Goal: Transaction & Acquisition: Subscribe to service/newsletter

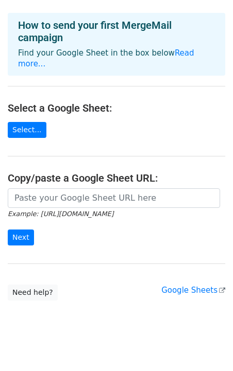
scroll to position [41, 0]
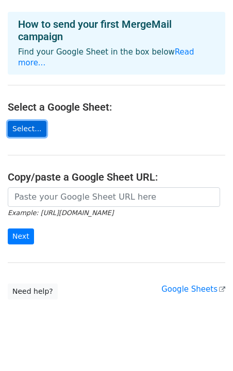
click at [37, 121] on link "Select..." at bounding box center [27, 129] width 39 height 16
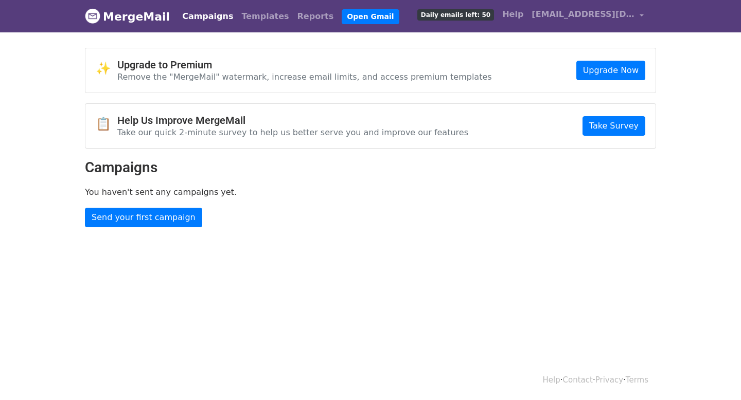
click at [282, 74] on p "Remove the "MergeMail" watermark, increase email limits, and access premium tem…" at bounding box center [304, 77] width 375 height 11
drag, startPoint x: 282, startPoint y: 74, endPoint x: 210, endPoint y: 74, distance: 72.0
click at [210, 74] on p "Remove the "MergeMail" watermark, increase email limits, and access premium tem…" at bounding box center [304, 77] width 375 height 11
